Goal: Entertainment & Leisure: Consume media (video, audio)

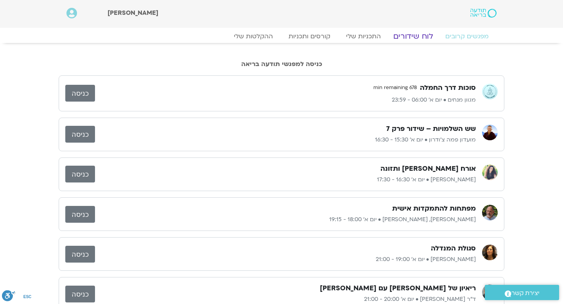
click at [425, 37] on link "לוח שידורים" at bounding box center [413, 36] width 59 height 9
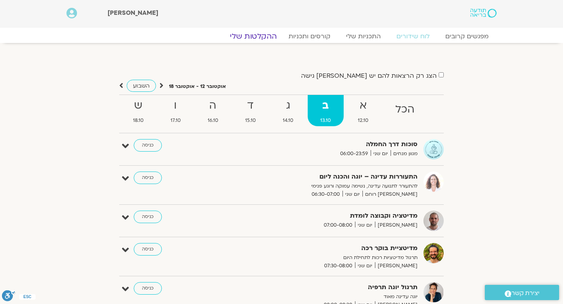
click at [253, 36] on link "ההקלטות שלי" at bounding box center [254, 36] width 66 height 9
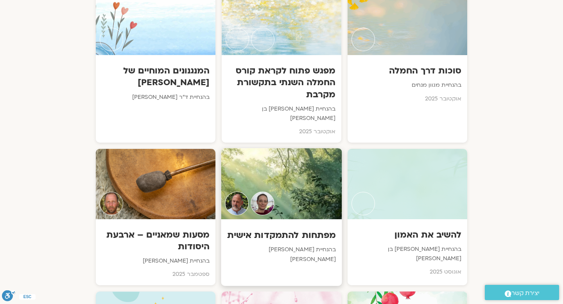
scroll to position [482, 0]
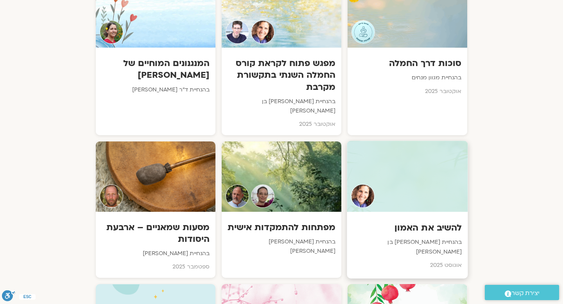
click at [436, 222] on h3 "להשיב את האמון" at bounding box center [407, 228] width 109 height 12
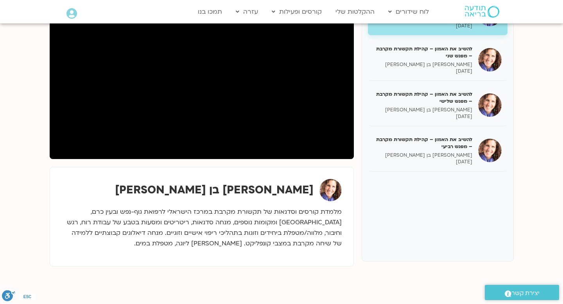
scroll to position [139, 0]
